Goal: Transaction & Acquisition: Purchase product/service

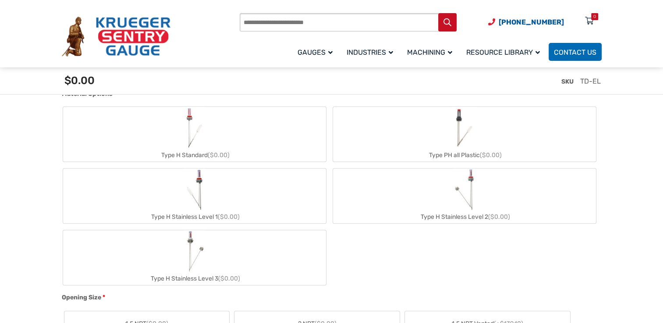
scroll to position [394, 0]
click at [196, 259] on img "Type H Stainless Level 3" at bounding box center [194, 250] width 20 height 42
type input "**"
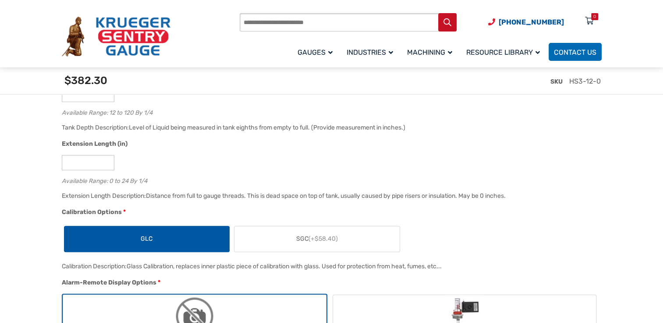
scroll to position [745, 0]
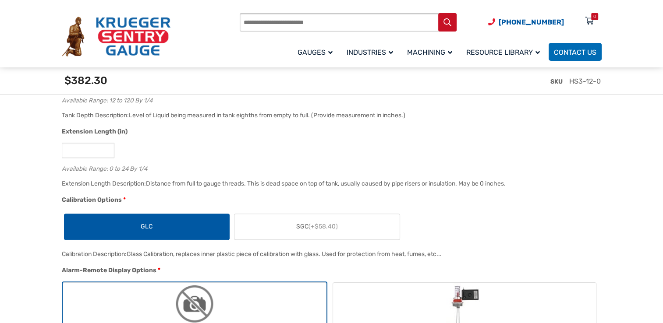
click at [268, 226] on label "SGC (+$58.40)" at bounding box center [316, 226] width 165 height 25
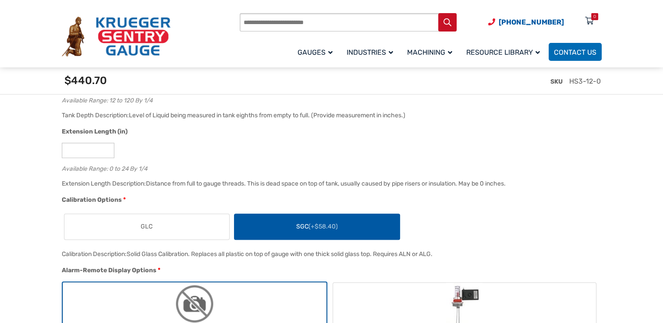
click at [204, 227] on label "GLC" at bounding box center [146, 226] width 165 height 25
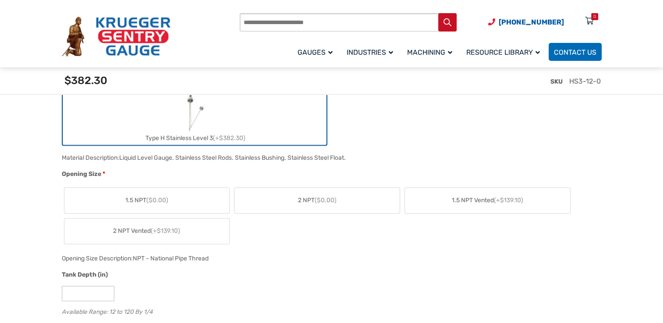
scroll to position [526, 0]
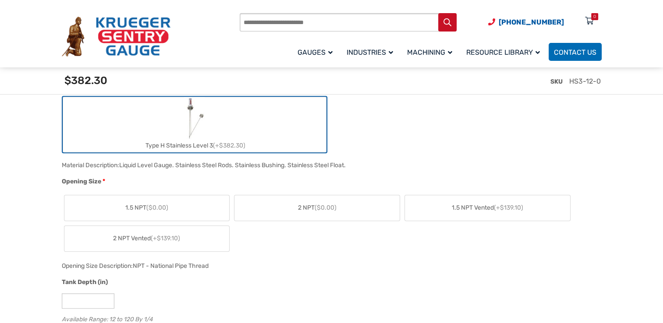
click at [280, 208] on label "2 NPT ($0.00)" at bounding box center [316, 207] width 165 height 25
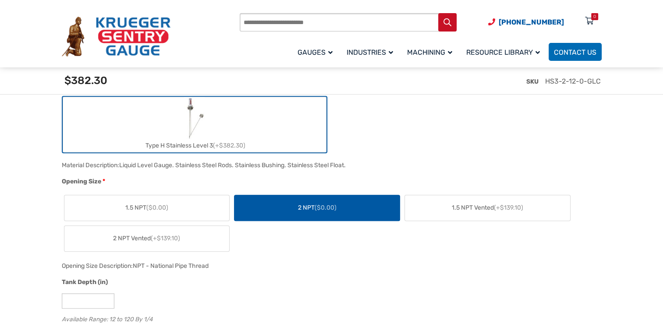
click at [176, 238] on span "(+$139.10)" at bounding box center [165, 238] width 29 height 7
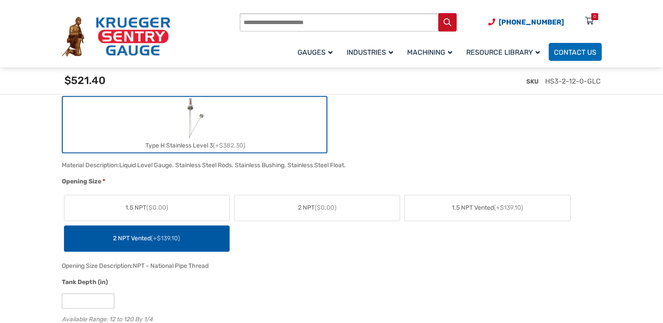
click at [275, 209] on label "2 NPT ($0.00)" at bounding box center [316, 207] width 165 height 25
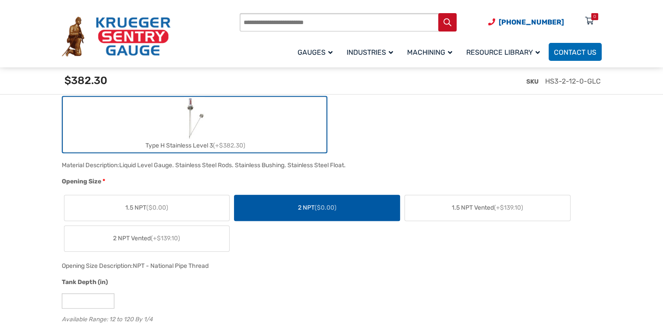
click at [179, 239] on span "(+$139.10)" at bounding box center [165, 238] width 29 height 7
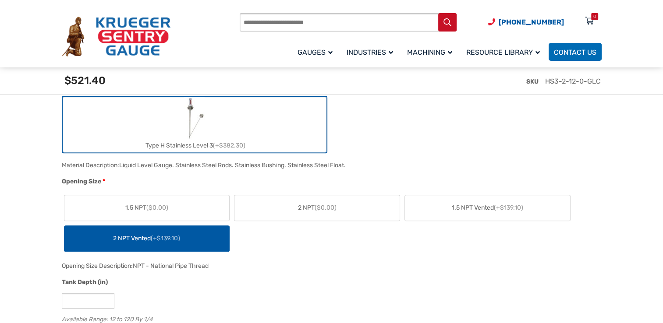
click at [288, 213] on label "2 NPT ($0.00)" at bounding box center [316, 207] width 165 height 25
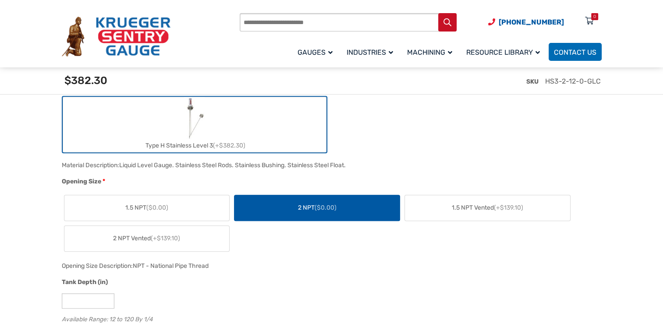
click at [195, 243] on label "2 NPT Vented (+$139.10)" at bounding box center [146, 238] width 165 height 25
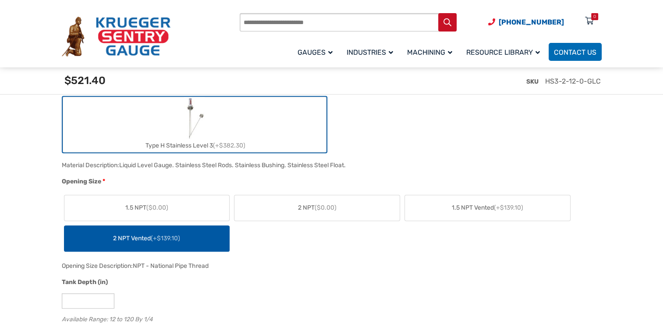
click at [183, 197] on label "1.5 NPT ($0.00)" at bounding box center [146, 207] width 165 height 25
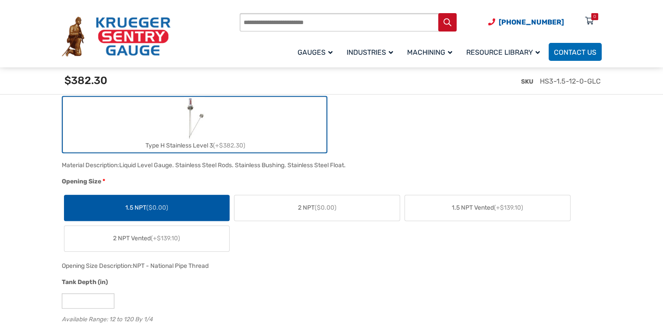
click at [281, 198] on label "2 NPT ($0.00)" at bounding box center [316, 207] width 165 height 25
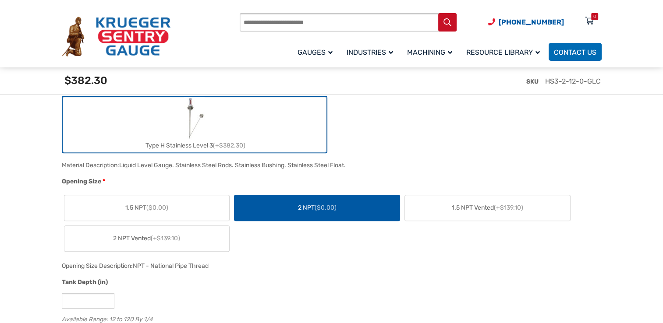
click at [185, 229] on label "2 NPT Vented (+$139.10)" at bounding box center [146, 238] width 165 height 25
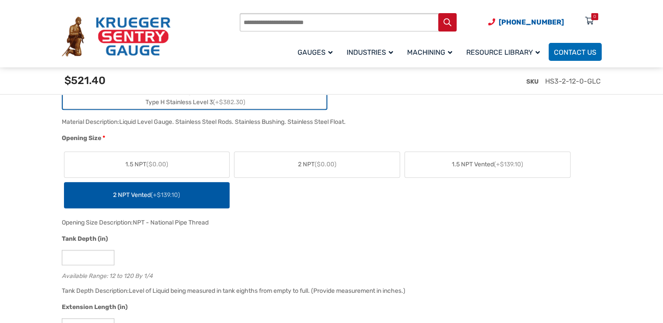
scroll to position [570, 0]
click at [303, 174] on label "2 NPT ($0.00)" at bounding box center [316, 164] width 165 height 25
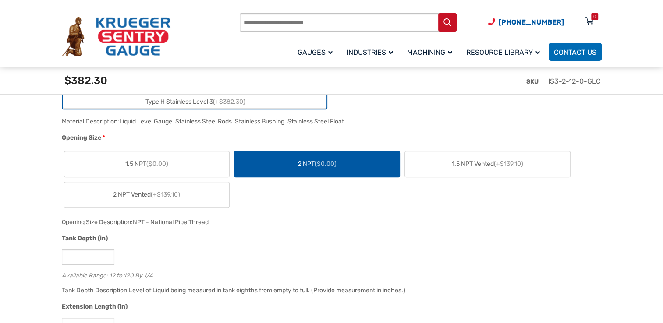
click at [192, 194] on label "2 NPT Vented (+$139.10)" at bounding box center [146, 194] width 165 height 25
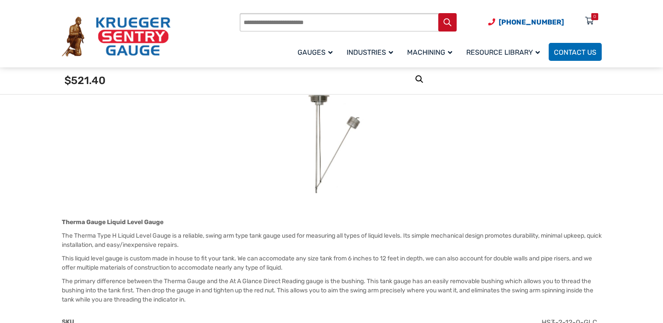
scroll to position [88, 0]
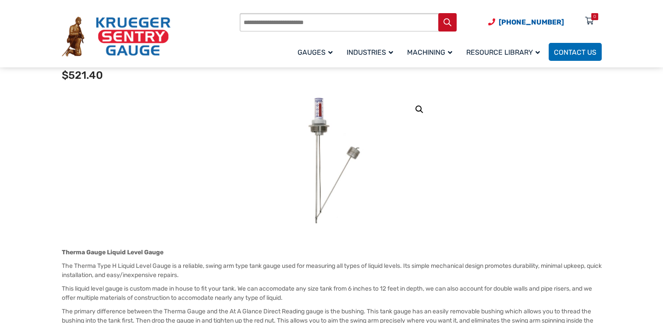
click at [321, 127] on img at bounding box center [332, 160] width 64 height 131
click at [418, 111] on link "🔍" at bounding box center [419, 110] width 16 height 16
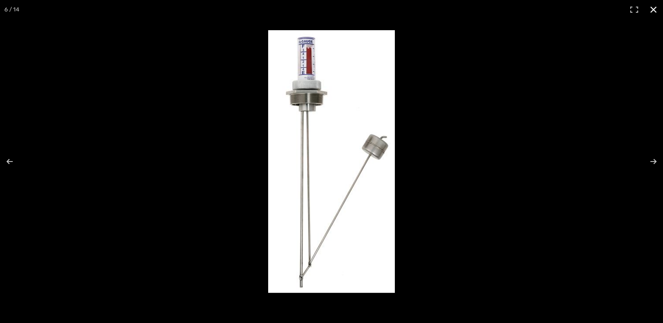
click at [557, 100] on div at bounding box center [574, 179] width 612 height 298
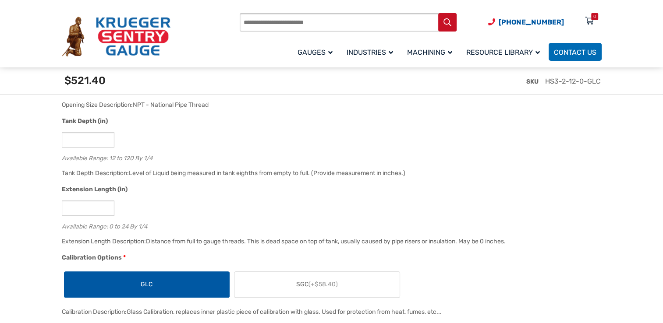
scroll to position [701, 0]
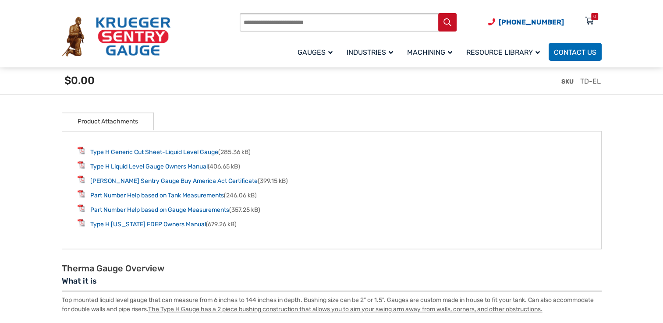
scroll to position [1326, 0]
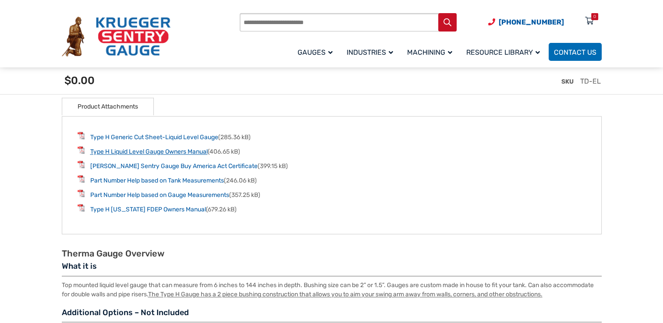
click at [198, 148] on link "Type H Liquid Level Gauge Owners Manual" at bounding box center [148, 151] width 117 height 7
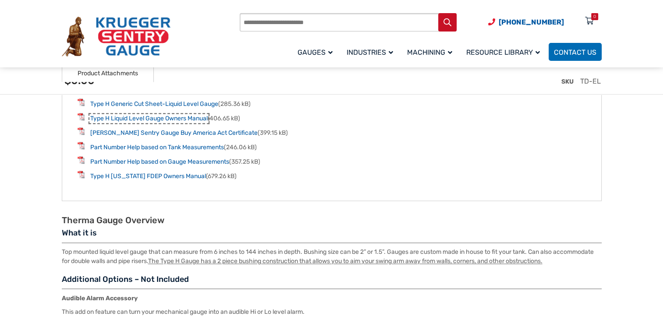
scroll to position [1358, 0]
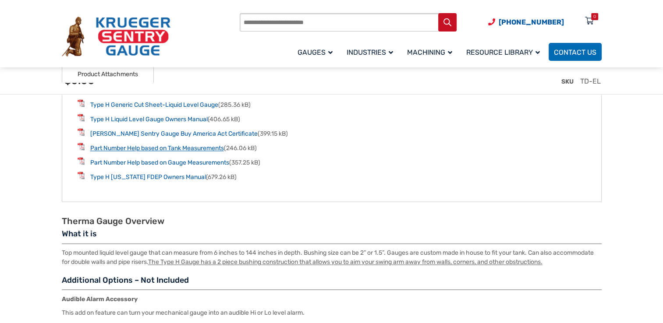
drag, startPoint x: 211, startPoint y: 133, endPoint x: 195, endPoint y: 147, distance: 21.1
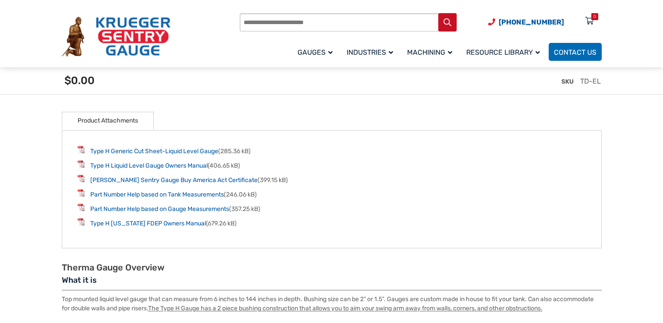
scroll to position [1314, 0]
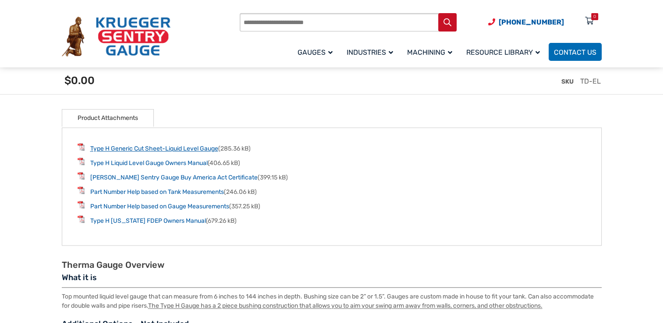
click at [168, 148] on link "Type H Generic Cut Sheet-Liquid Level Gauge" at bounding box center [154, 148] width 128 height 7
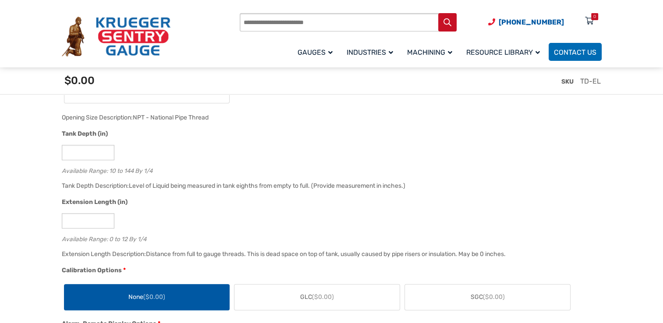
click at [502, 155] on div "**" at bounding box center [329, 152] width 535 height 15
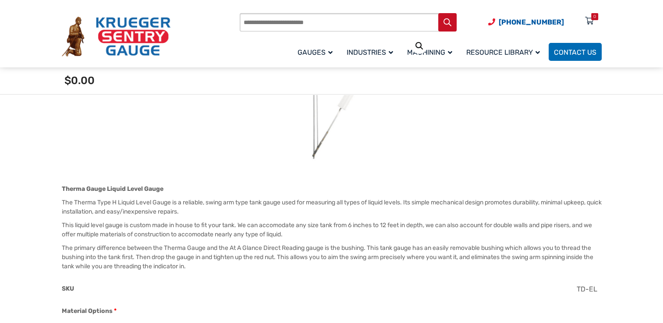
scroll to position [175, 0]
